Goal: Communication & Community: Answer question/provide support

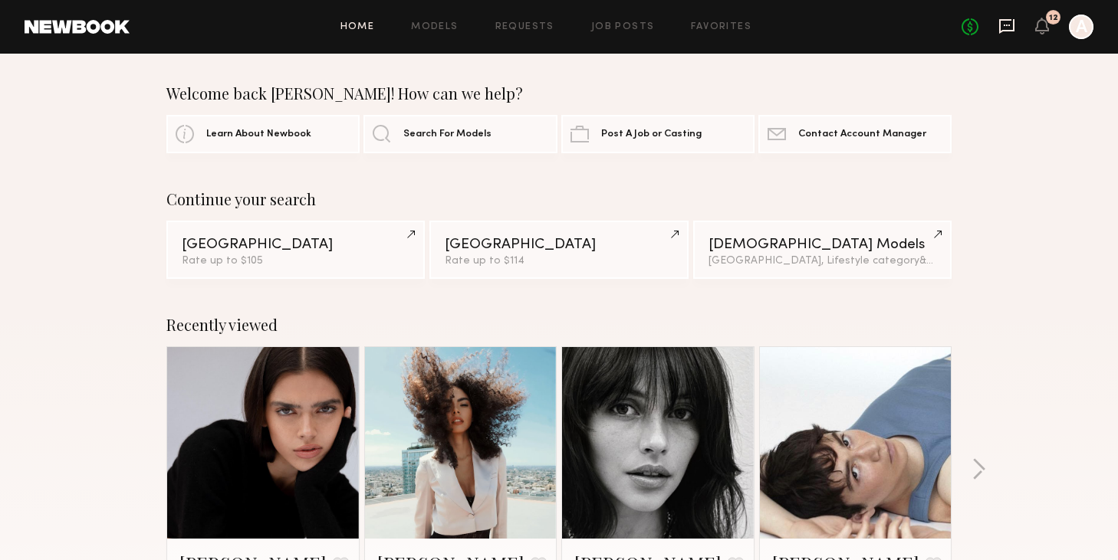
click at [1002, 22] on icon at bounding box center [1006, 26] width 17 height 17
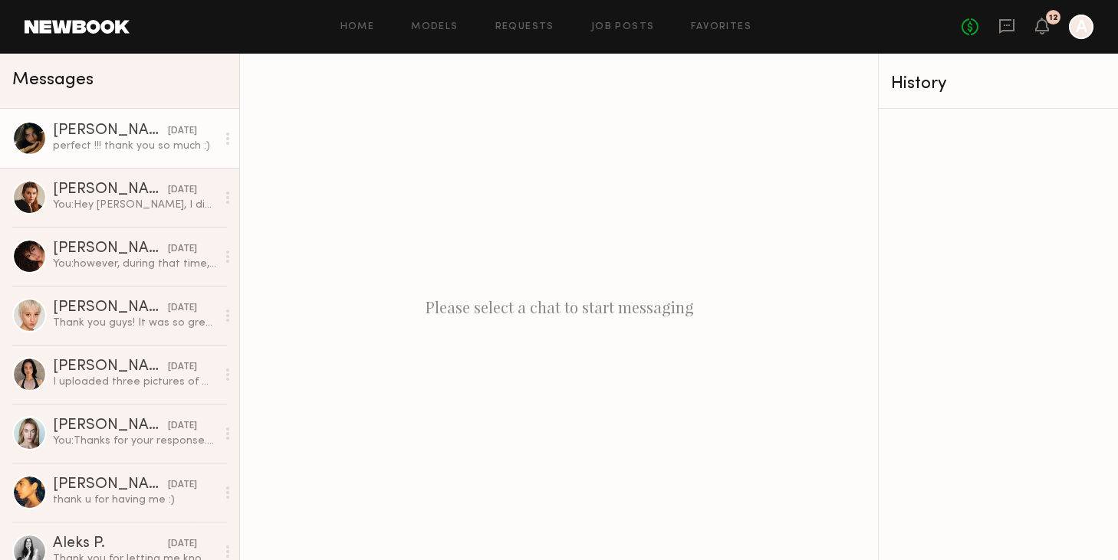
click at [147, 122] on link "[PERSON_NAME] [DATE] perfect !!! thank you so much :)" at bounding box center [119, 138] width 239 height 59
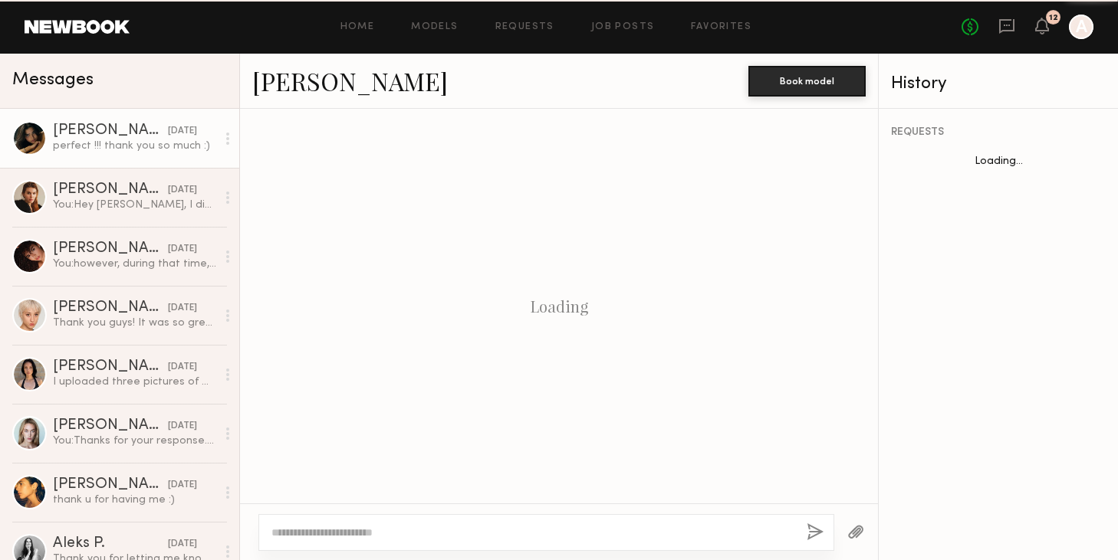
scroll to position [1958, 0]
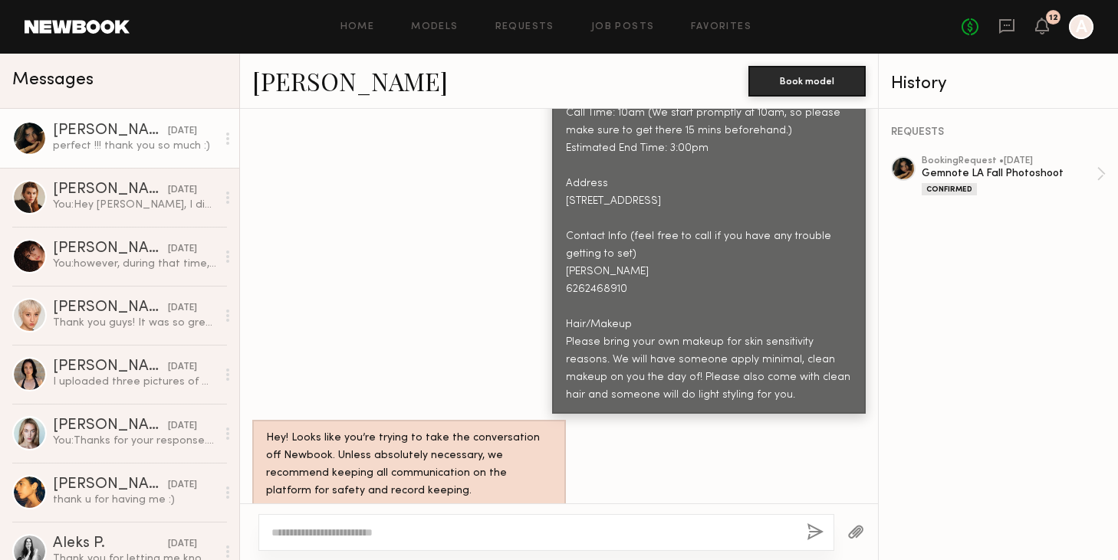
click at [393, 533] on textarea at bounding box center [532, 532] width 523 height 15
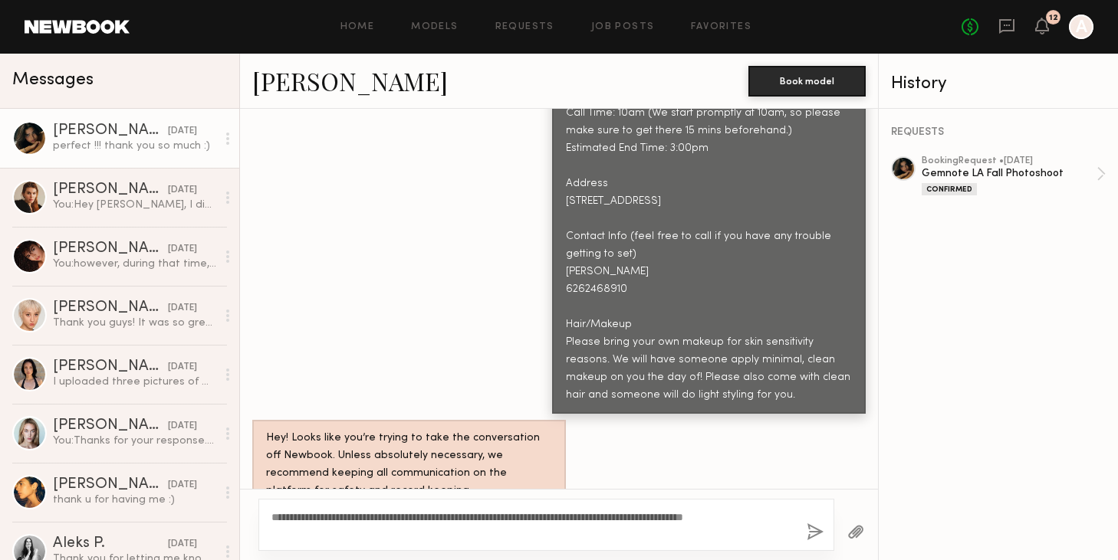
scroll to position [1960, 0]
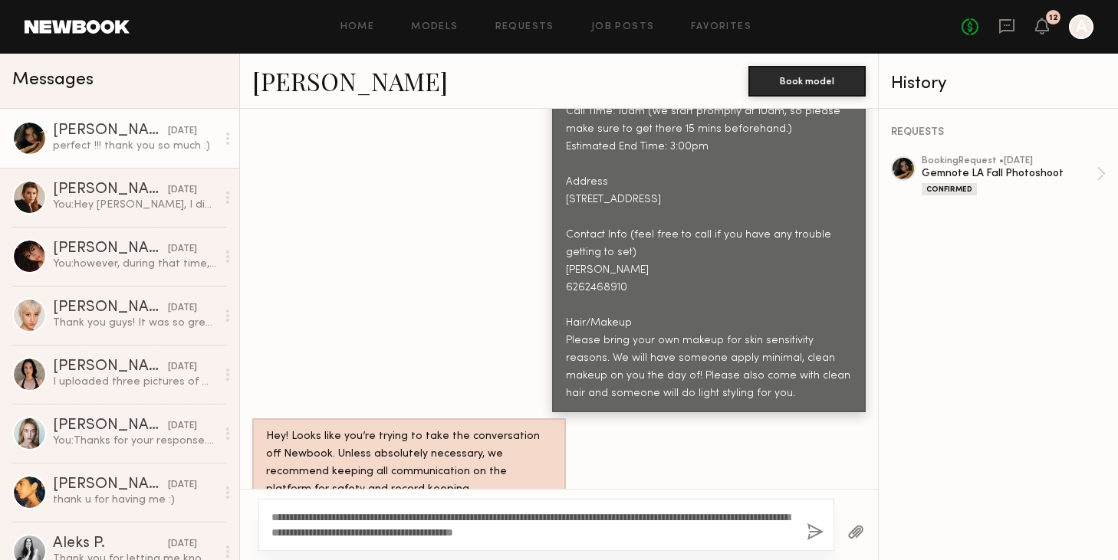
type textarea "**********"
click at [822, 527] on button "button" at bounding box center [814, 533] width 17 height 19
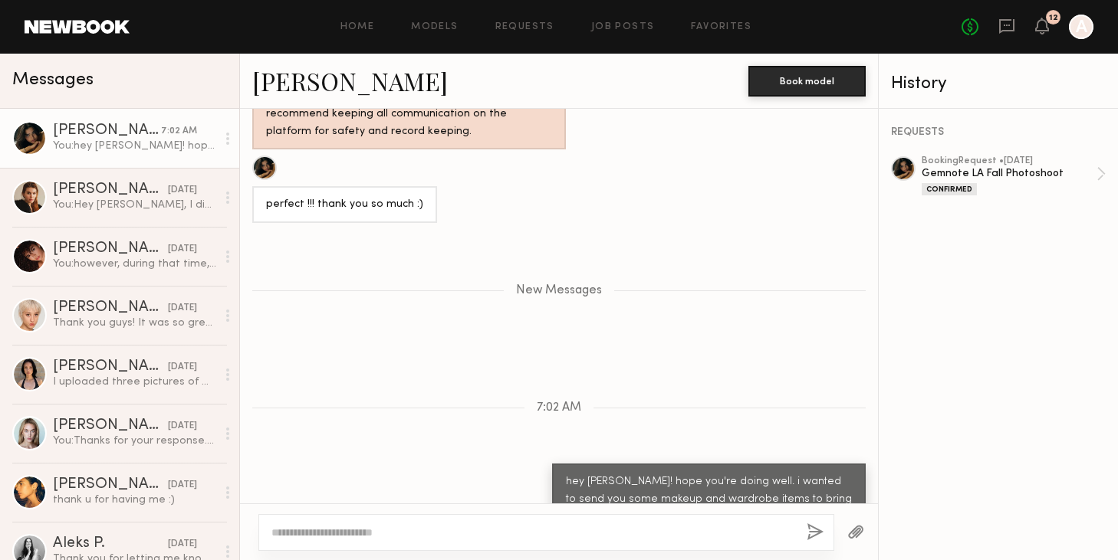
scroll to position [2414, 0]
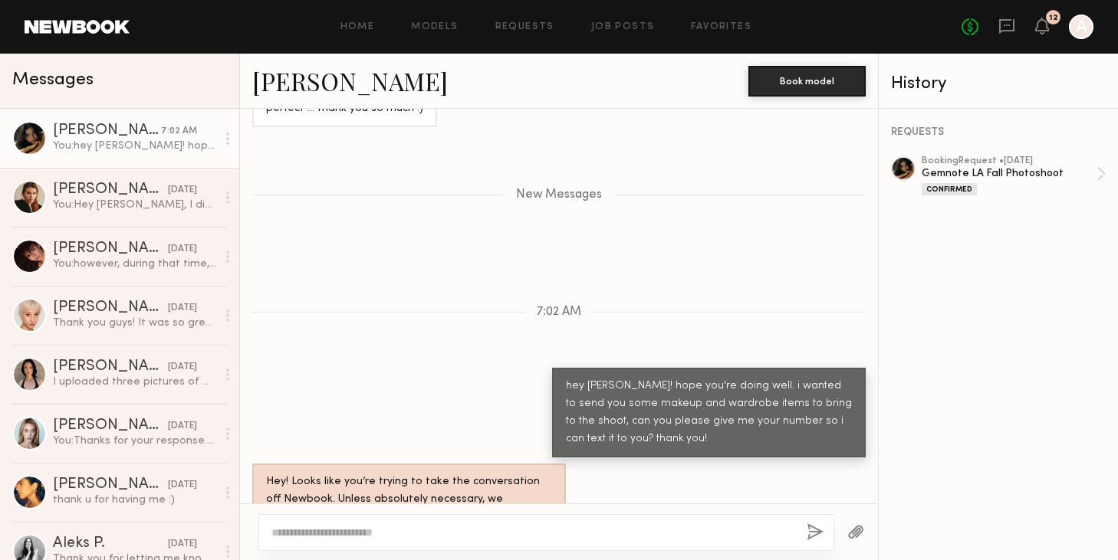
click at [379, 540] on textarea at bounding box center [532, 532] width 523 height 15
click at [379, 530] on textarea at bounding box center [532, 532] width 523 height 15
click at [379, 527] on textarea at bounding box center [532, 532] width 523 height 15
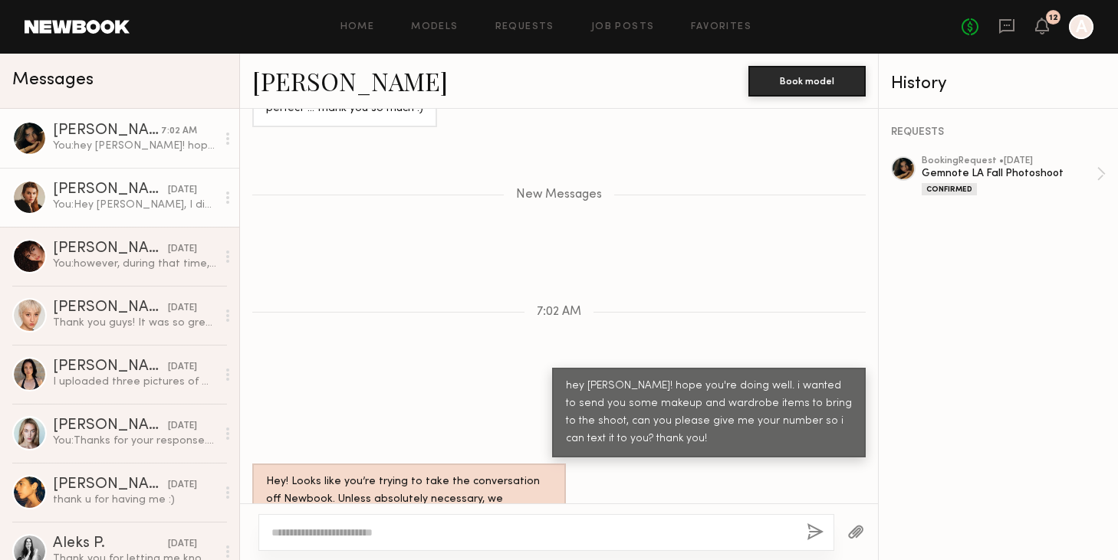
click at [149, 178] on link "Sage K. 09/04/2025 You: Hey Sage, I didn’t hear back from you for weeks, so we …" at bounding box center [119, 197] width 239 height 59
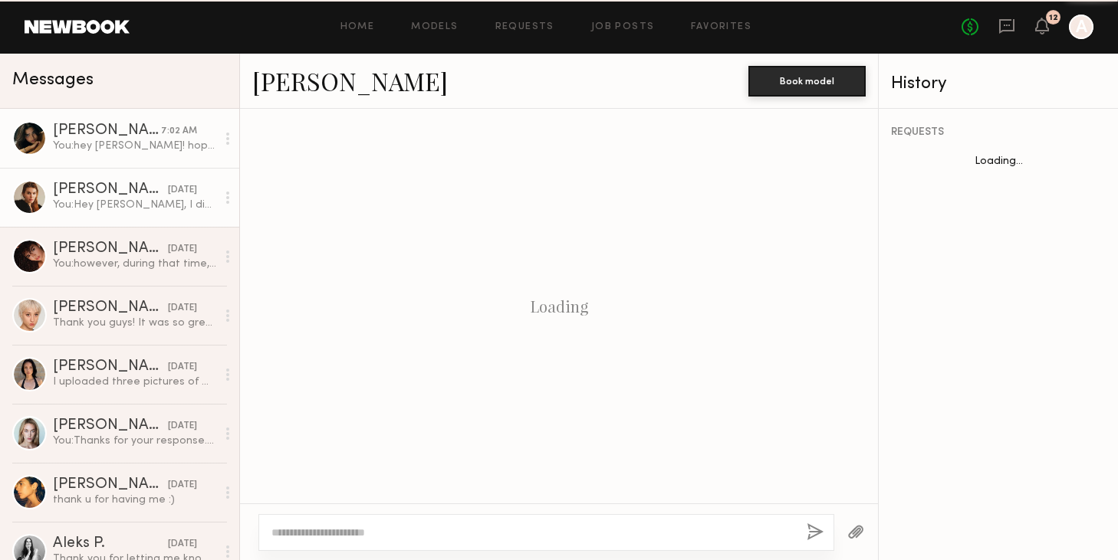
click at [155, 132] on div "[PERSON_NAME]" at bounding box center [107, 130] width 108 height 15
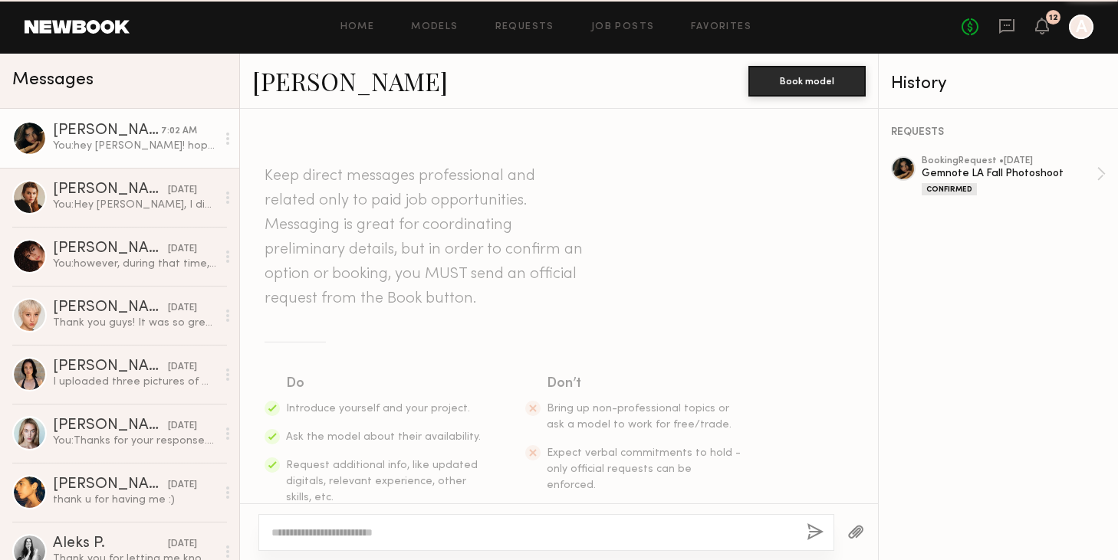
scroll to position [2297, 0]
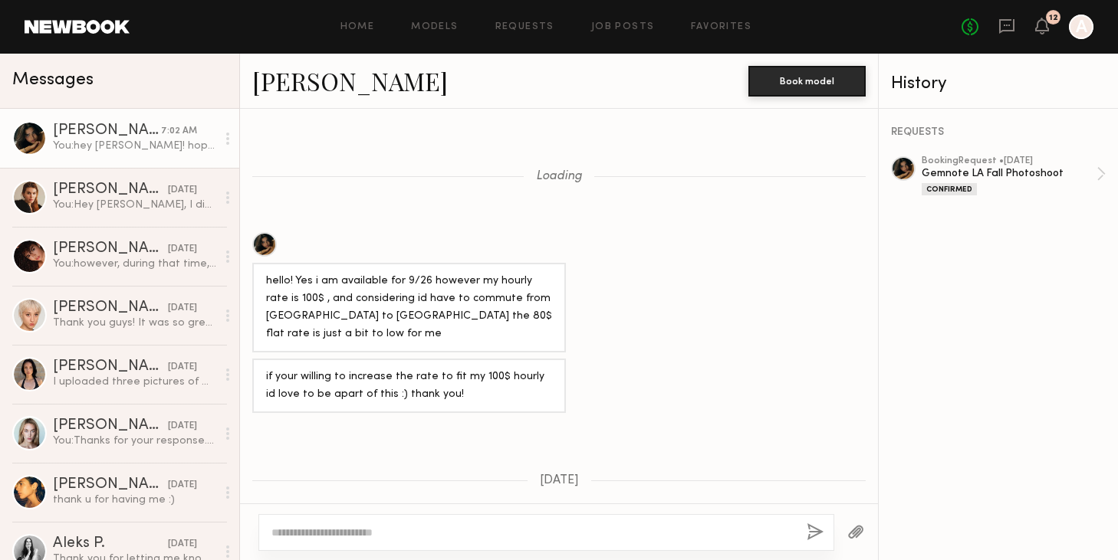
scroll to position [1570, 0]
